Goal: Transaction & Acquisition: Purchase product/service

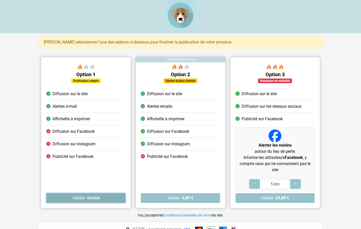
click at [84, 200] on button "Valider · Gratuit" at bounding box center [85, 198] width 79 height 10
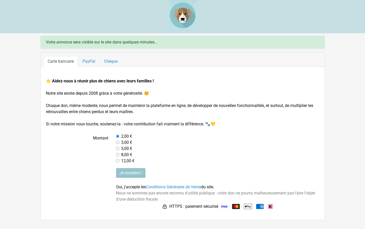
click at [89, 62] on link "PayPal" at bounding box center [89, 61] width 22 height 11
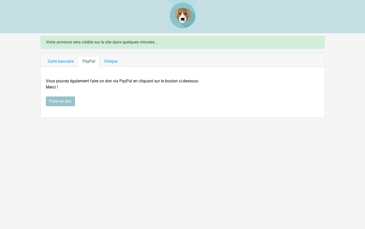
click at [114, 60] on link "Chèque" at bounding box center [111, 61] width 22 height 11
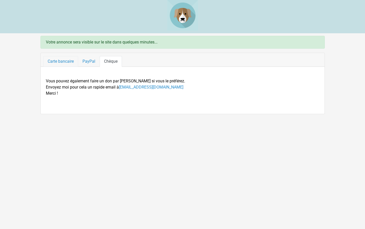
click at [65, 61] on link "Carte bancaire" at bounding box center [60, 61] width 35 height 11
